Goal: Task Accomplishment & Management: Complete application form

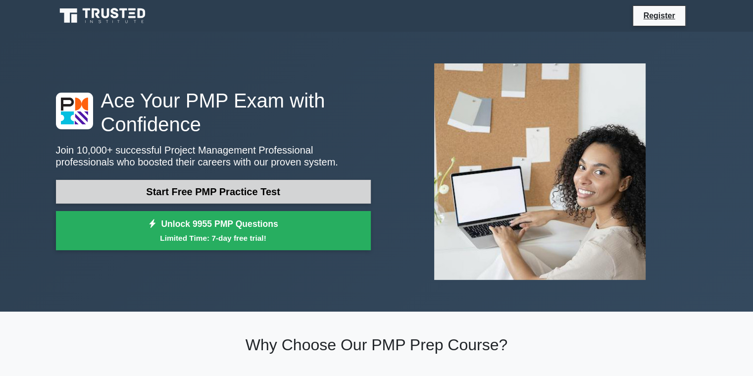
click at [214, 191] on link "Start Free PMP Practice Test" at bounding box center [213, 192] width 315 height 24
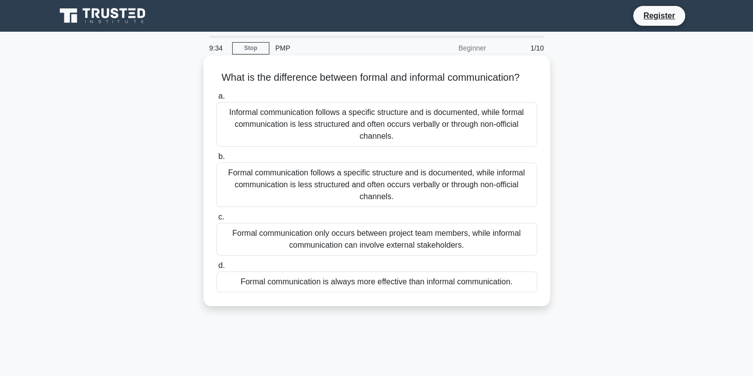
click at [372, 202] on div "Formal communication follows a specific structure and is documented, while info…" at bounding box center [376, 184] width 321 height 45
click at [216, 160] on input "b. Formal communication follows a specific structure and is documented, while i…" at bounding box center [216, 156] width 0 height 6
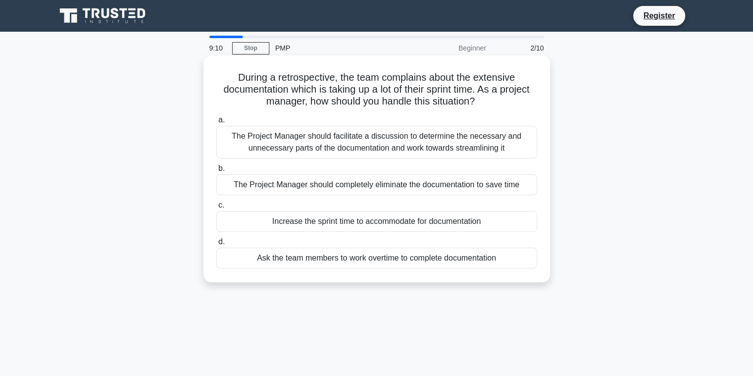
click at [320, 145] on div "The Project Manager should facilitate a discussion to determine the necessary a…" at bounding box center [376, 142] width 321 height 33
click at [216, 123] on input "a. The Project Manager should facilitate a discussion to determine the necessar…" at bounding box center [216, 120] width 0 height 6
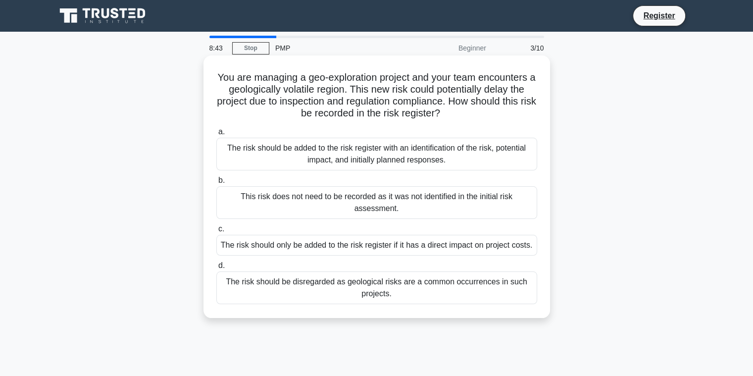
click at [369, 156] on div "The risk should be added to the risk register with an identification of the ris…" at bounding box center [376, 154] width 321 height 33
click at [216, 135] on input "a. The risk should be added to the risk register with an identification of the …" at bounding box center [216, 132] width 0 height 6
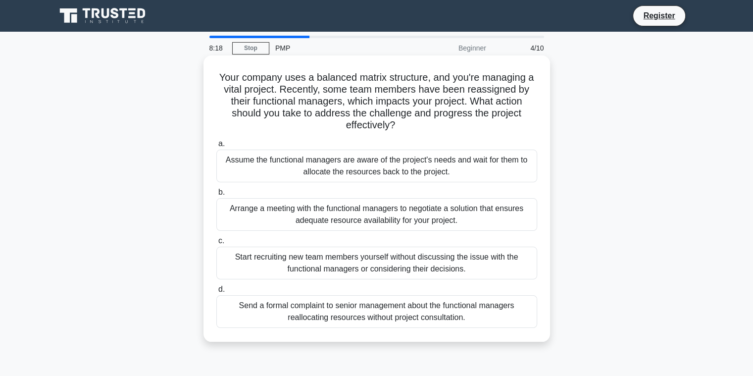
click at [330, 214] on div "Arrange a meeting with the functional managers to negotiate a solution that ens…" at bounding box center [376, 214] width 321 height 33
click at [216, 195] on input "b. Arrange a meeting with the functional managers to negotiate a solution that …" at bounding box center [216, 192] width 0 height 6
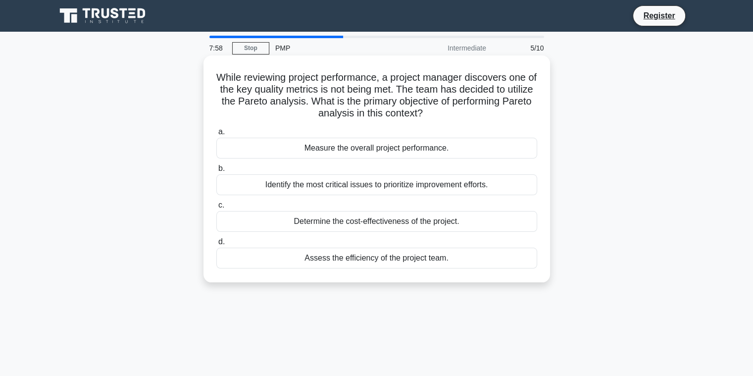
click at [356, 149] on div "Measure the overall project performance." at bounding box center [376, 148] width 321 height 21
click at [216, 135] on input "a. Measure the overall project performance." at bounding box center [216, 132] width 0 height 6
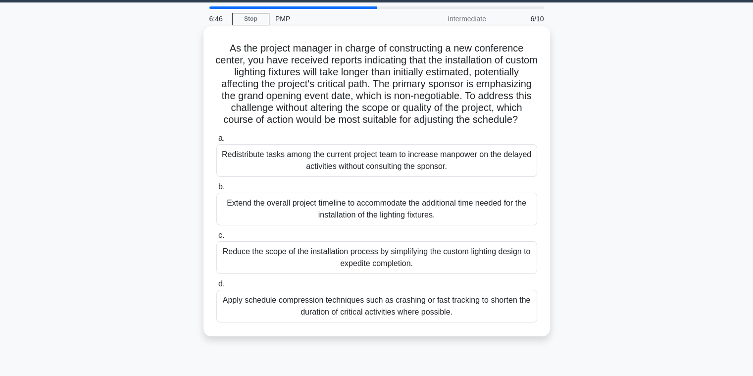
scroll to position [30, 0]
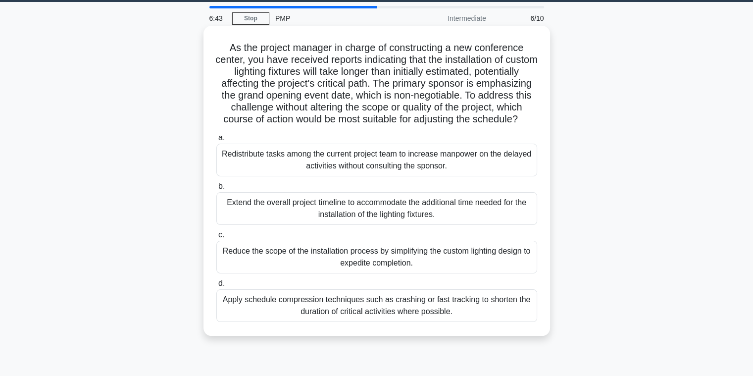
click at [316, 320] on div "Apply schedule compression techniques such as crashing or fast tracking to shor…" at bounding box center [376, 305] width 321 height 33
click at [216, 287] on input "d. Apply schedule compression techniques such as crashing or fast tracking to s…" at bounding box center [216, 283] width 0 height 6
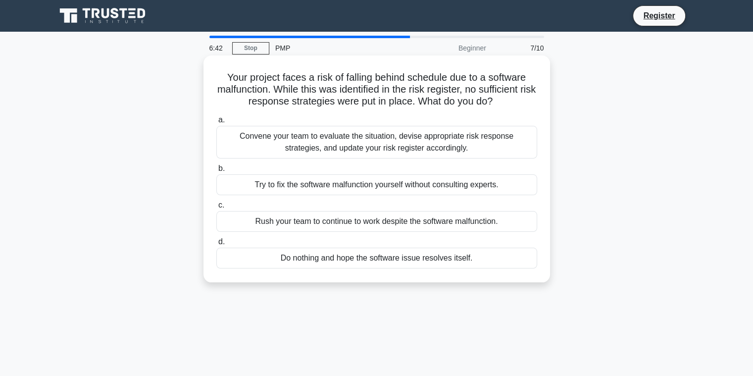
scroll to position [0, 0]
click at [388, 144] on div "Convene your team to evaluate the situation, devise appropriate risk response s…" at bounding box center [376, 142] width 321 height 33
click at [216, 123] on input "a. Convene your team to evaluate the situation, devise appropriate risk respons…" at bounding box center [216, 120] width 0 height 6
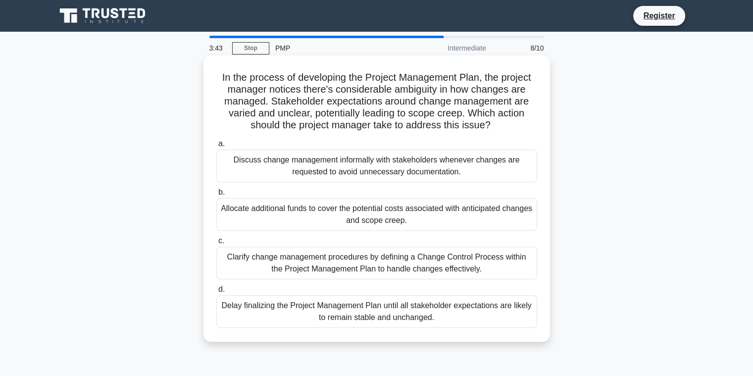
click at [342, 171] on div "Discuss change management informally with stakeholders whenever changes are req…" at bounding box center [376, 165] width 321 height 33
click at [216, 147] on input "a. Discuss change management informally with stakeholders whenever changes are …" at bounding box center [216, 144] width 0 height 6
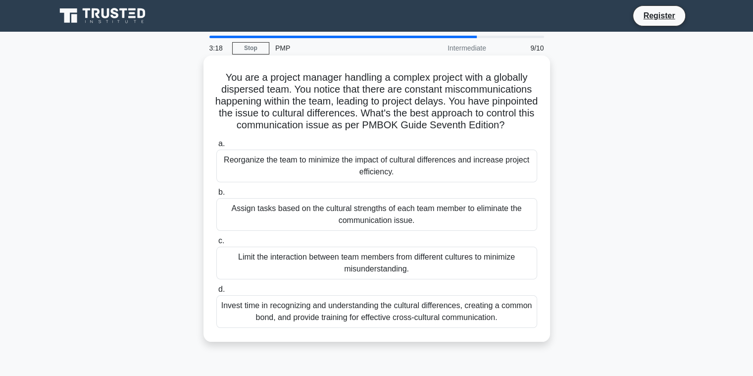
click at [320, 322] on div "Invest time in recognizing and understanding the cultural differences, creating…" at bounding box center [376, 311] width 321 height 33
click at [216, 292] on input "d. Invest time in recognizing and understanding the cultural differences, creat…" at bounding box center [216, 289] width 0 height 6
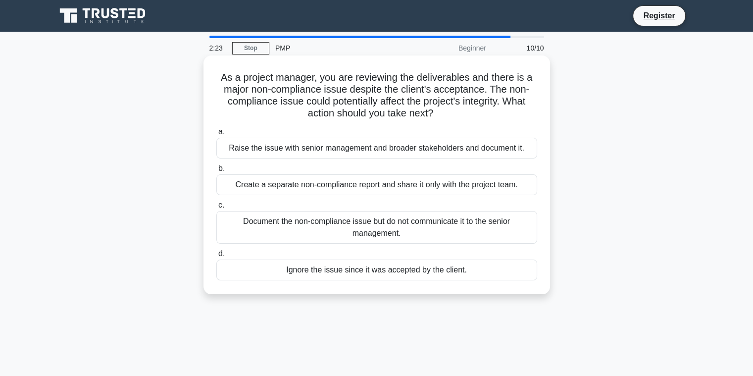
click at [334, 150] on div "Raise the issue with senior management and broader stakeholders and document it." at bounding box center [376, 148] width 321 height 21
click at [216, 135] on input "a. Raise the issue with senior management and broader stakeholders and document…" at bounding box center [216, 132] width 0 height 6
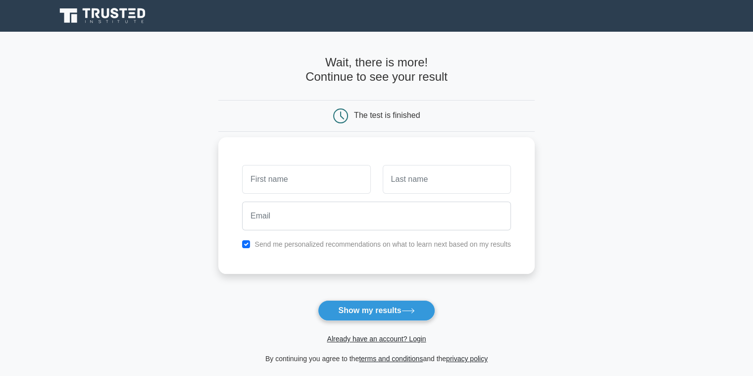
click at [310, 177] on input "text" at bounding box center [306, 179] width 128 height 29
type input "lax"
click at [435, 186] on input "text" at bounding box center [447, 179] width 128 height 29
type input "nara"
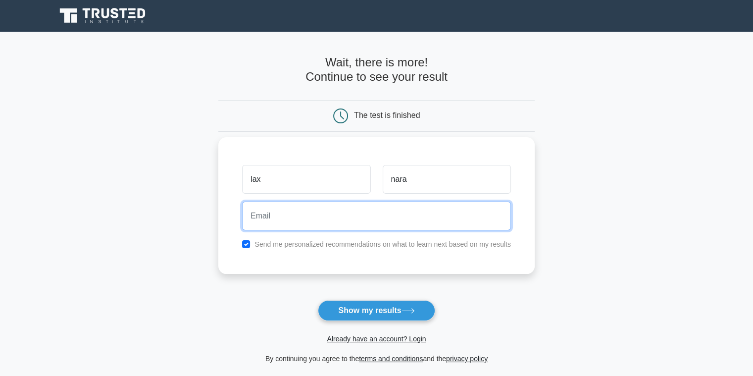
click at [332, 222] on input "email" at bounding box center [376, 215] width 269 height 29
type input "narayana31979@gmail.com"
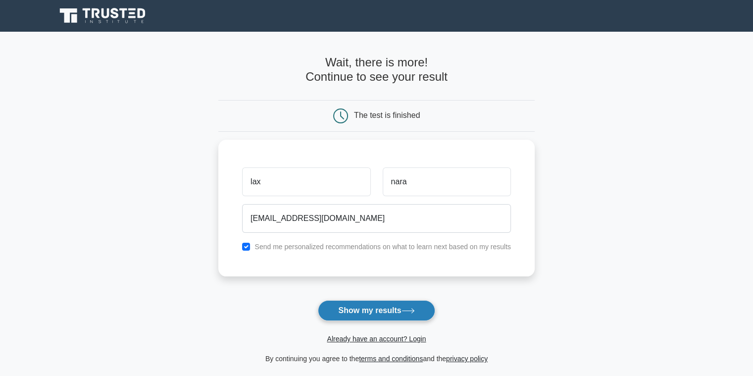
click at [364, 307] on button "Show my results" at bounding box center [376, 310] width 117 height 21
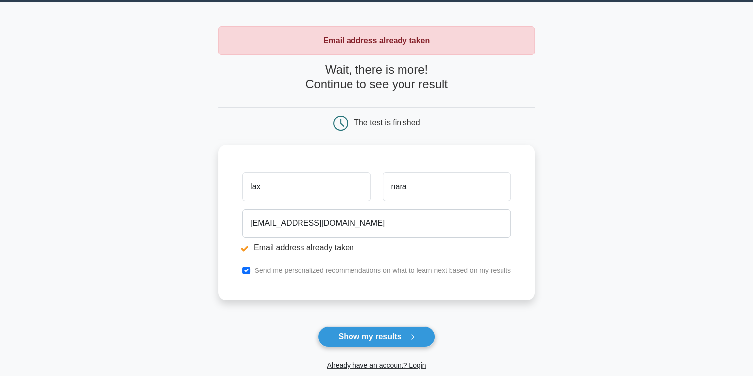
scroll to position [34, 0]
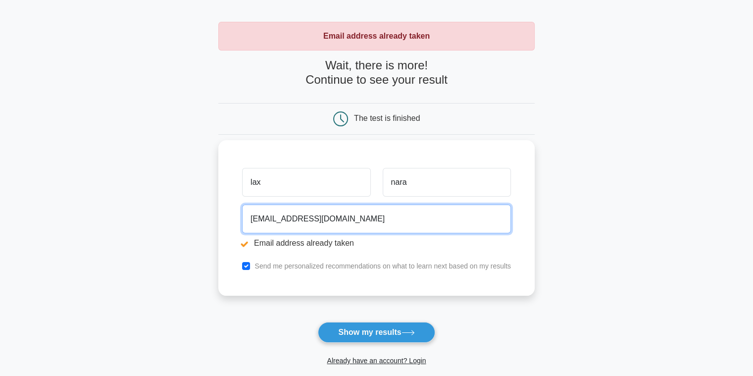
click at [362, 222] on input "narayana31979@gmail.com" at bounding box center [376, 218] width 269 height 29
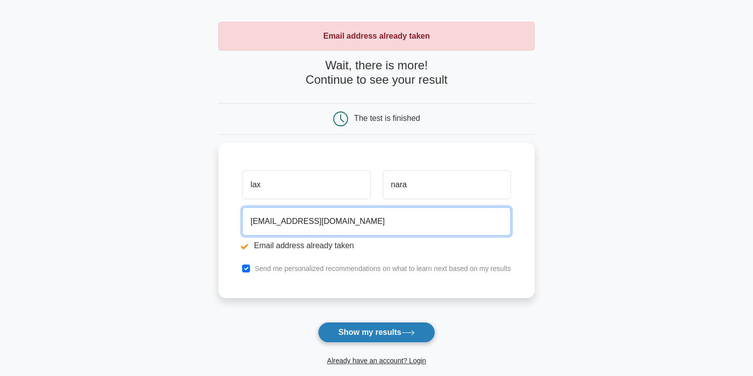
type input "narayana31979@hotmail.com"
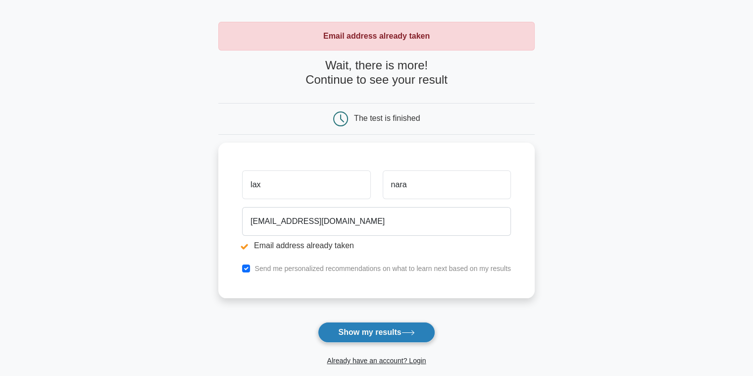
click at [356, 331] on button "Show my results" at bounding box center [376, 332] width 117 height 21
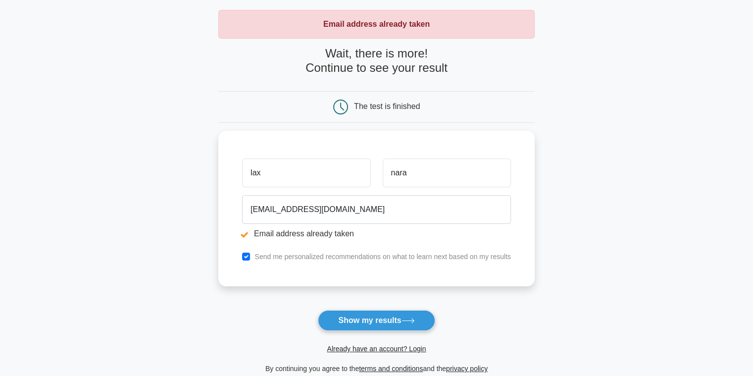
scroll to position [59, 0]
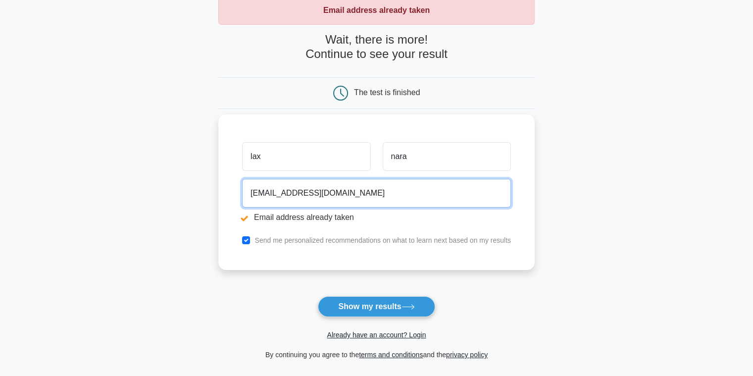
click at [372, 191] on input "[EMAIL_ADDRESS][DOMAIN_NAME]" at bounding box center [376, 193] width 269 height 29
type input "n"
click at [347, 197] on input "email" at bounding box center [376, 193] width 269 height 29
type input "[EMAIL_ADDRESS][DOMAIN_NAME]"
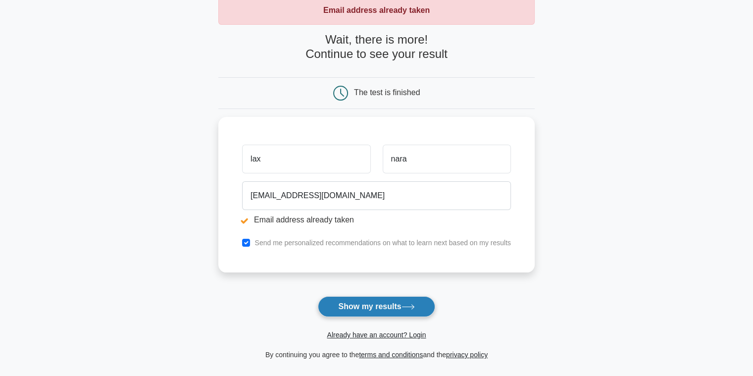
click at [368, 304] on button "Show my results" at bounding box center [376, 306] width 117 height 21
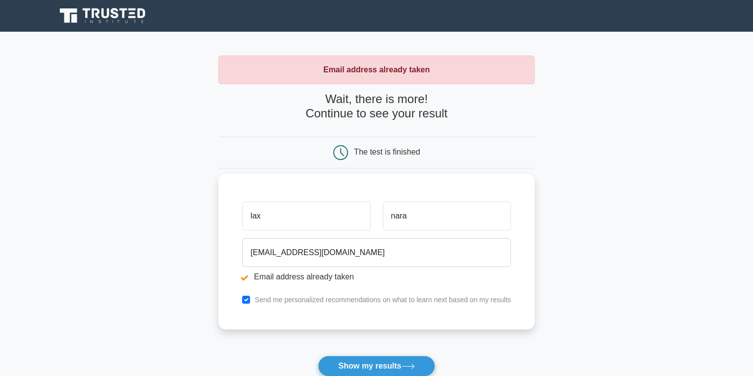
click at [306, 212] on input "lax" at bounding box center [306, 215] width 128 height 29
type input "laxm"
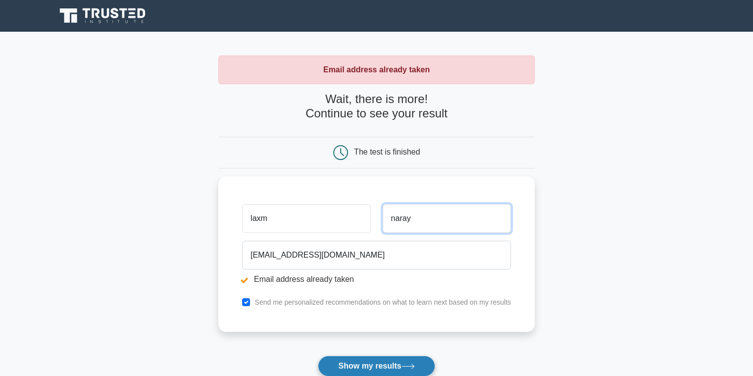
type input "naray"
click at [366, 359] on button "Show my results" at bounding box center [376, 365] width 117 height 21
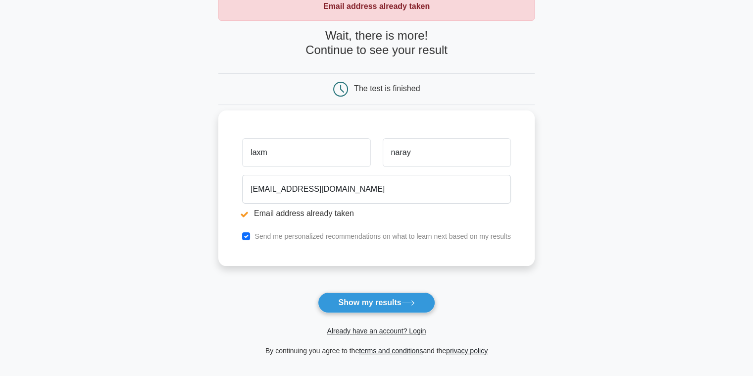
scroll to position [176, 0]
